Goal: Transaction & Acquisition: Download file/media

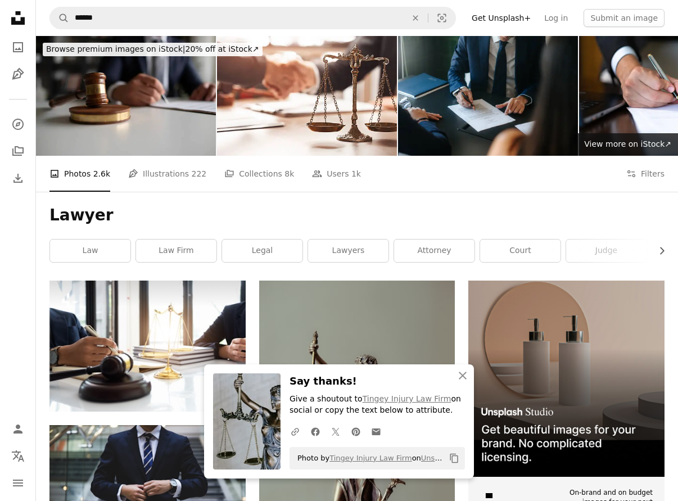
scroll to position [441, 0]
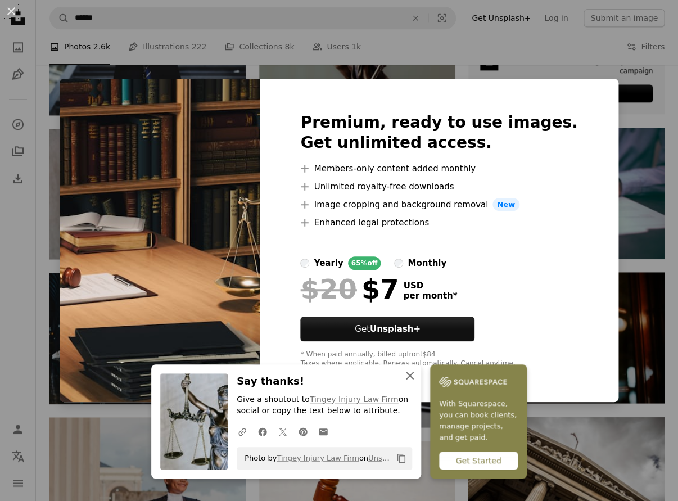
click at [411, 374] on icon "button" at bounding box center [410, 376] width 8 height 8
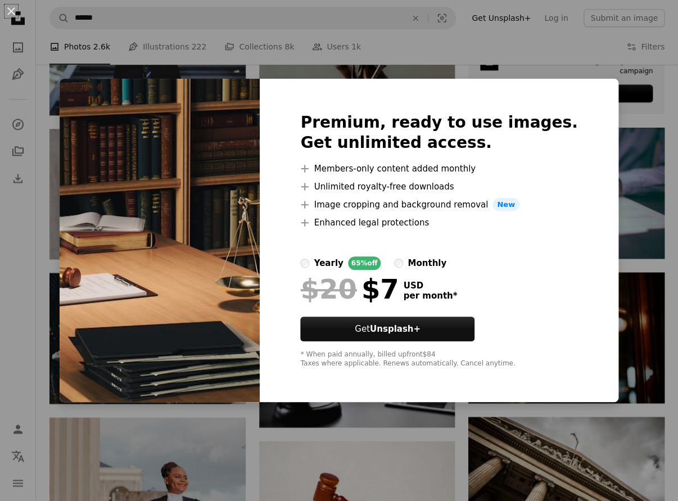
click at [535, 59] on div "An X shape Premium, ready to use images. Get unlimited access. A plus sign Memb…" at bounding box center [339, 250] width 678 height 501
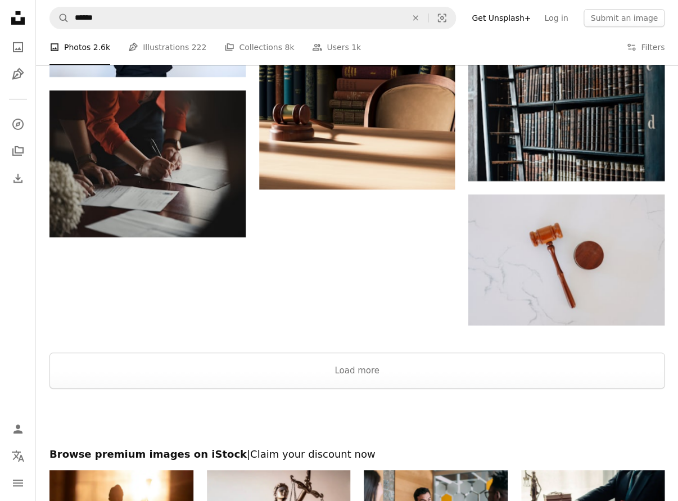
scroll to position [1217, 0]
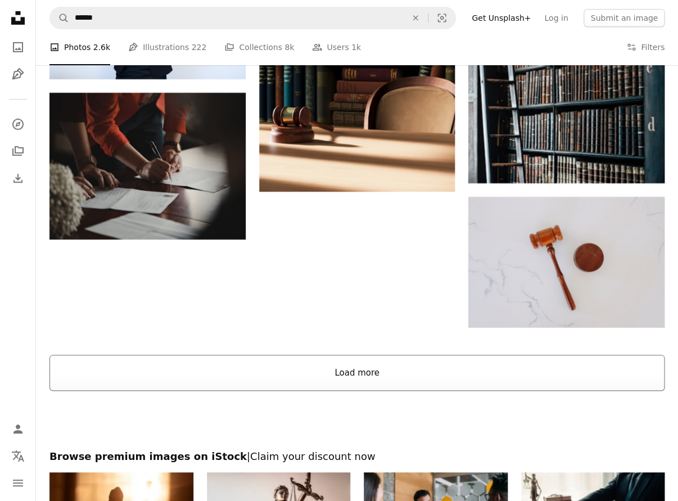
click at [399, 380] on button "Load more" at bounding box center [356, 373] width 615 height 36
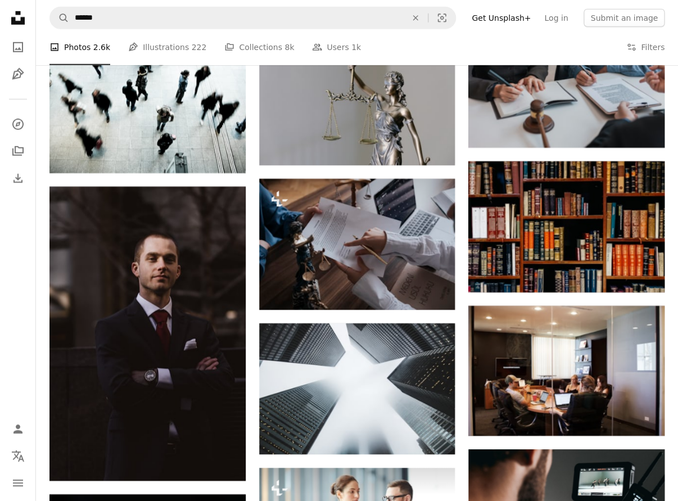
scroll to position [2418, 0]
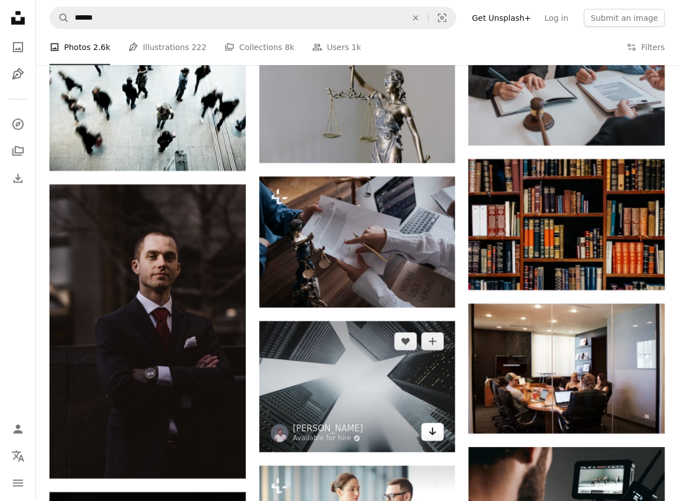
click at [431, 429] on icon "Arrow pointing down" at bounding box center [432, 430] width 9 height 13
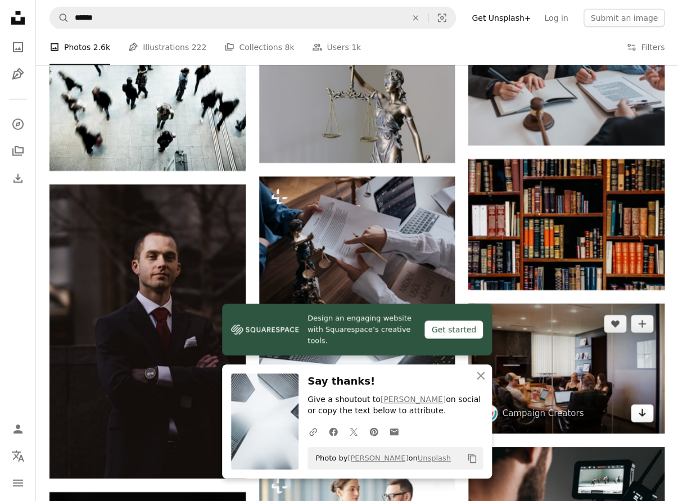
click at [636, 410] on link "Arrow pointing down" at bounding box center [642, 413] width 22 height 18
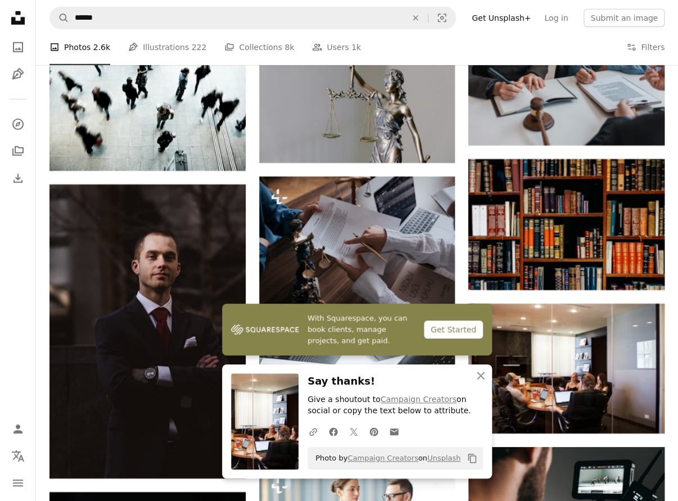
click at [14, 320] on nav "Unsplash logo Unsplash Home A photo Pen Tool A compass A stack of folders Downl…" at bounding box center [18, 250] width 36 height 501
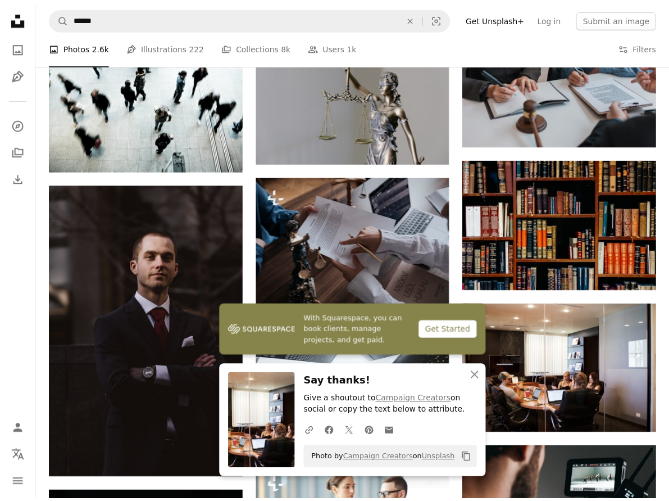
scroll to position [2392, 0]
